Goal: Transaction & Acquisition: Purchase product/service

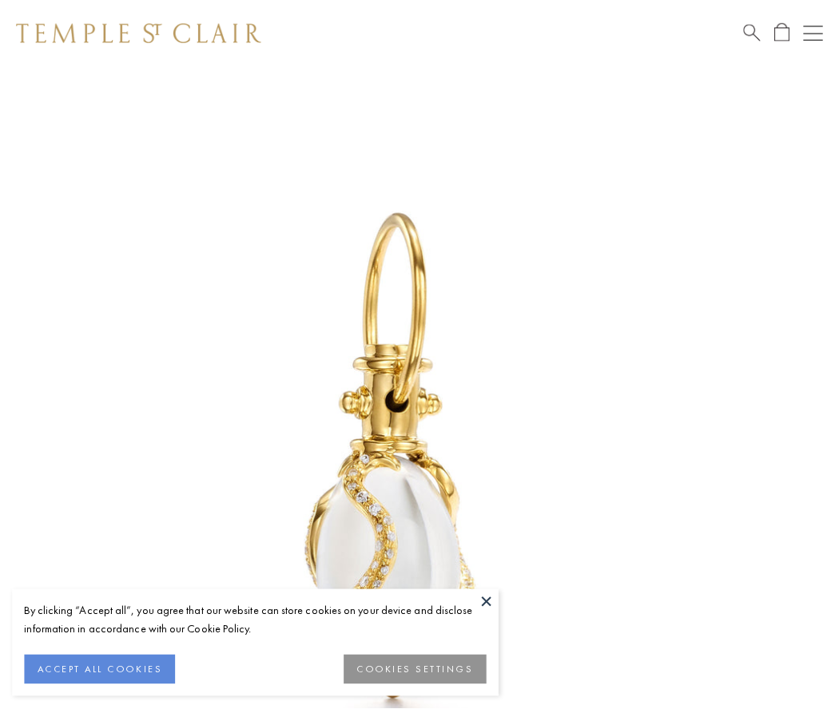
scroll to position [6, 0]
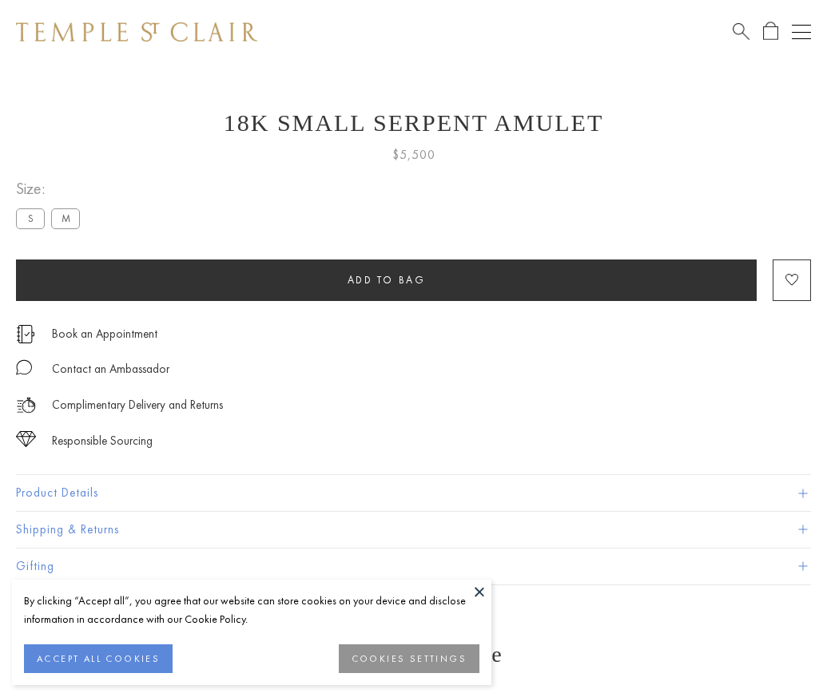
click at [386, 280] on span "Add to bag" at bounding box center [387, 280] width 78 height 14
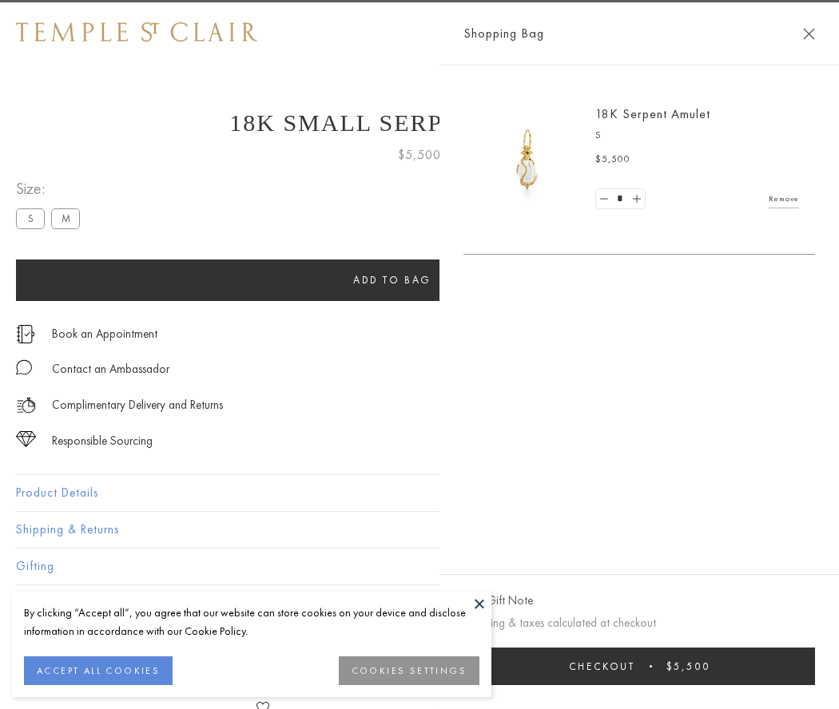
click at [635, 666] on span "Checkout" at bounding box center [602, 667] width 66 height 14
